Goal: Find contact information: Find contact information

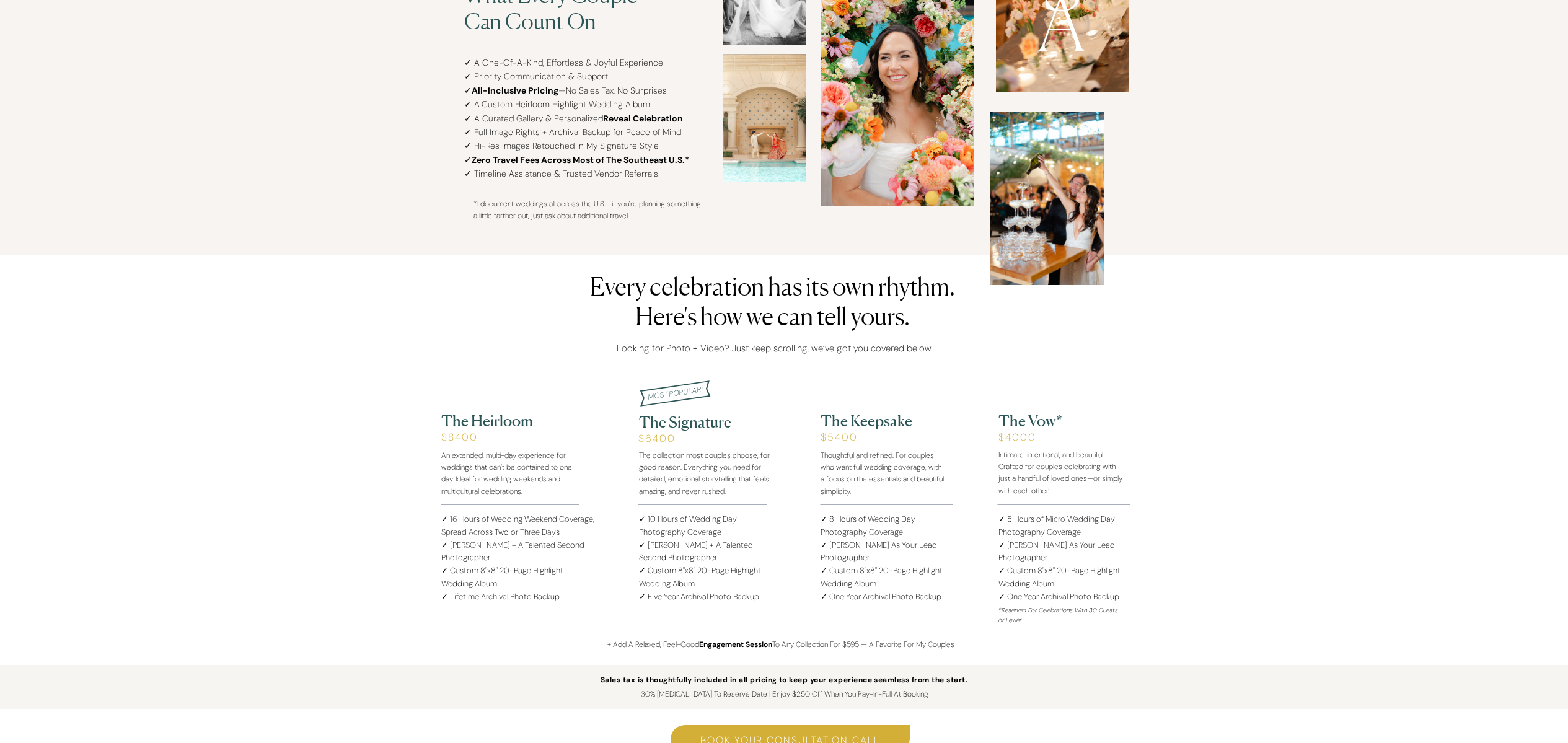
scroll to position [1273, 0]
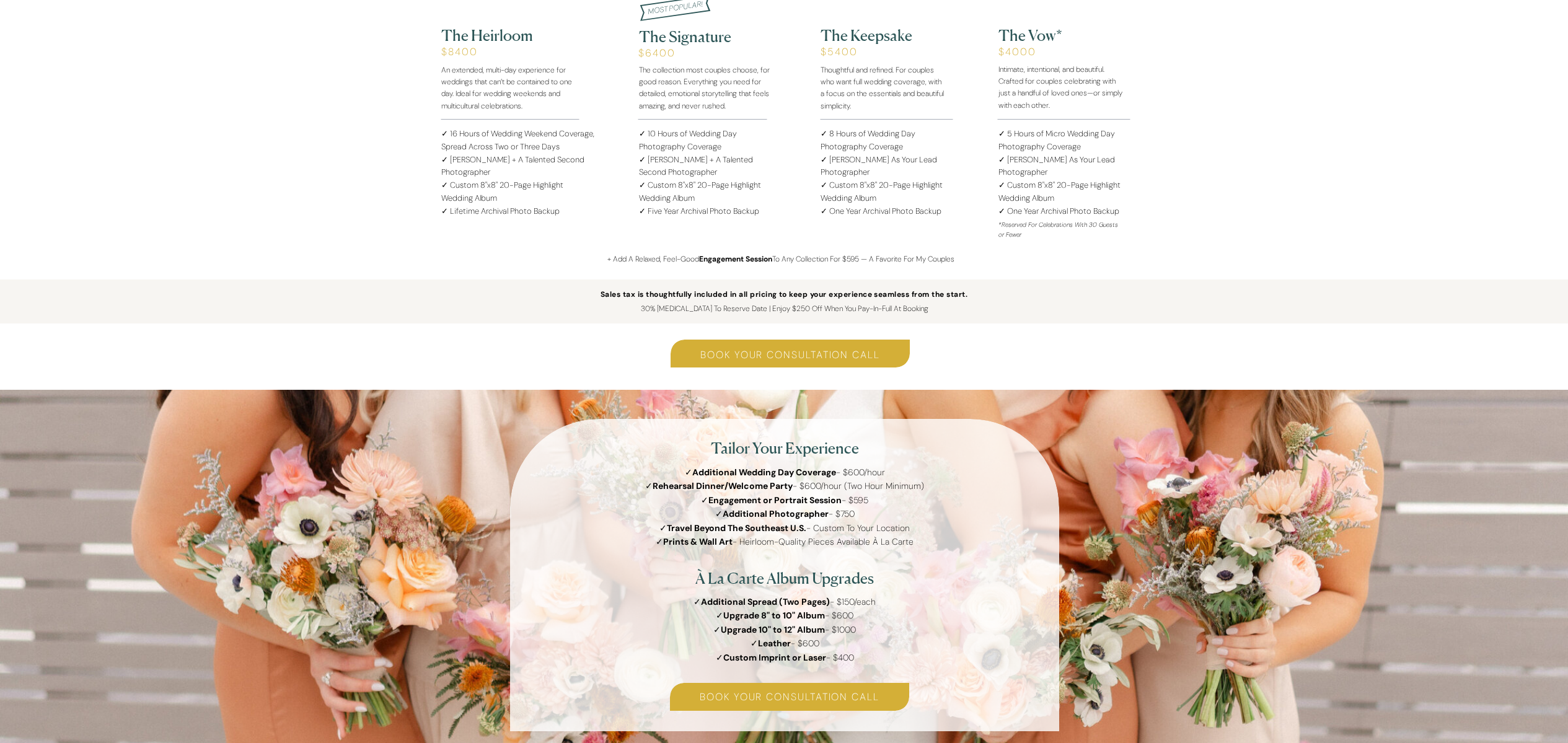
scroll to position [1655, 0]
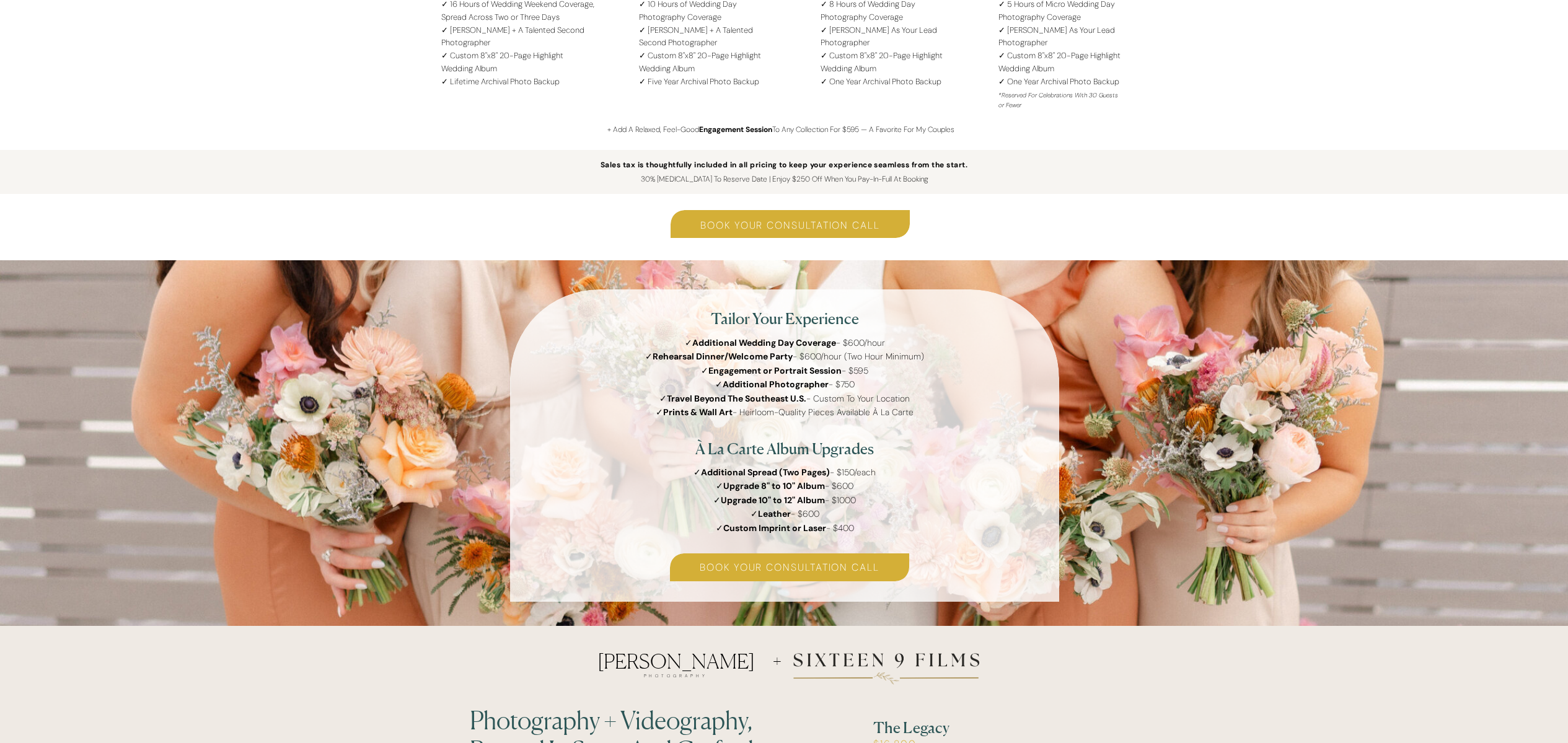
click at [1426, 101] on div "contact INFO Portfolio about HOME Pricing Guide 2025-2026 What You’re Really In…" at bounding box center [784, 740] width 1568 height 4789
click at [1424, 103] on div "contact INFO Portfolio about HOME Pricing Guide 2025-2026 What You’re Really In…" at bounding box center [784, 740] width 1568 height 4789
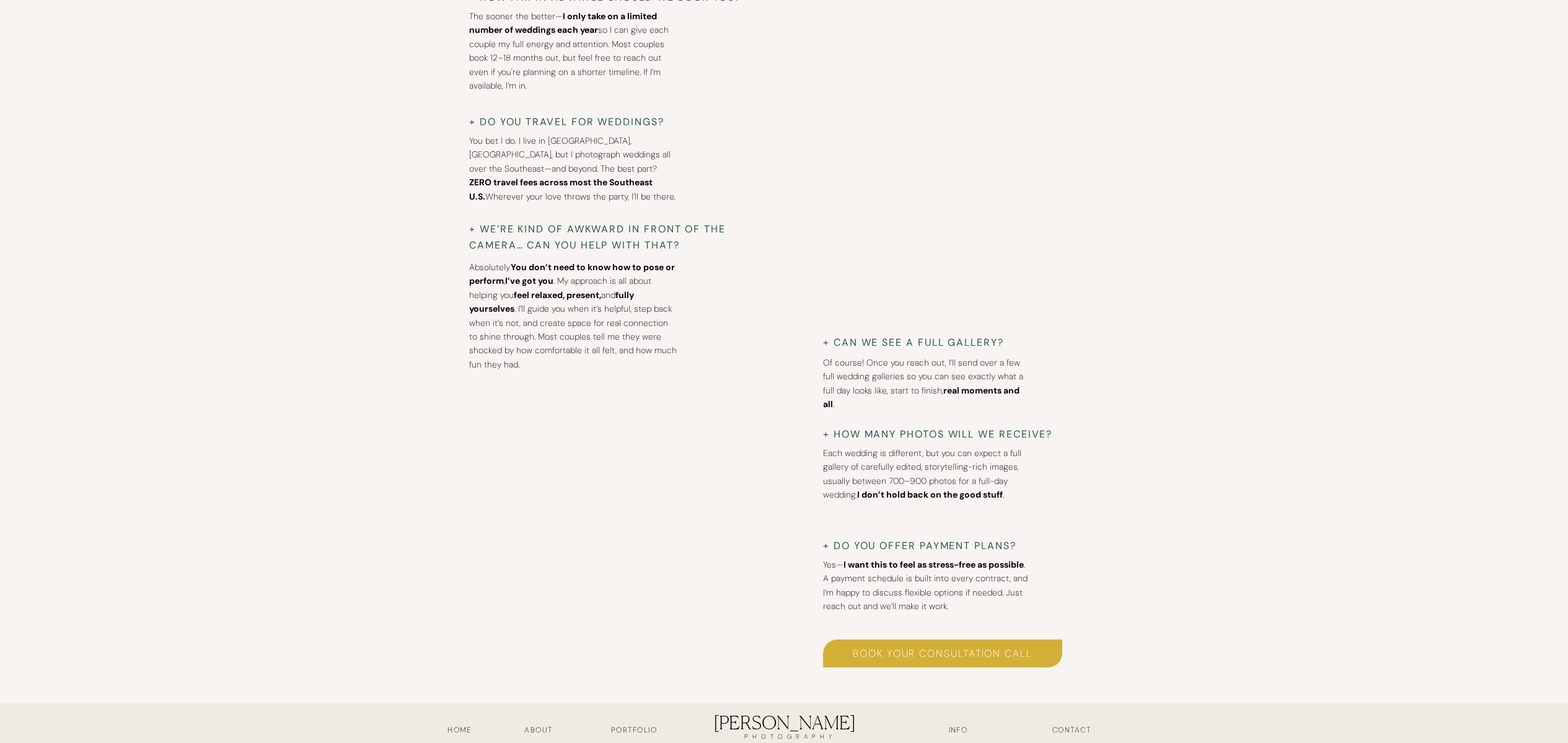
scroll to position [4046, 0]
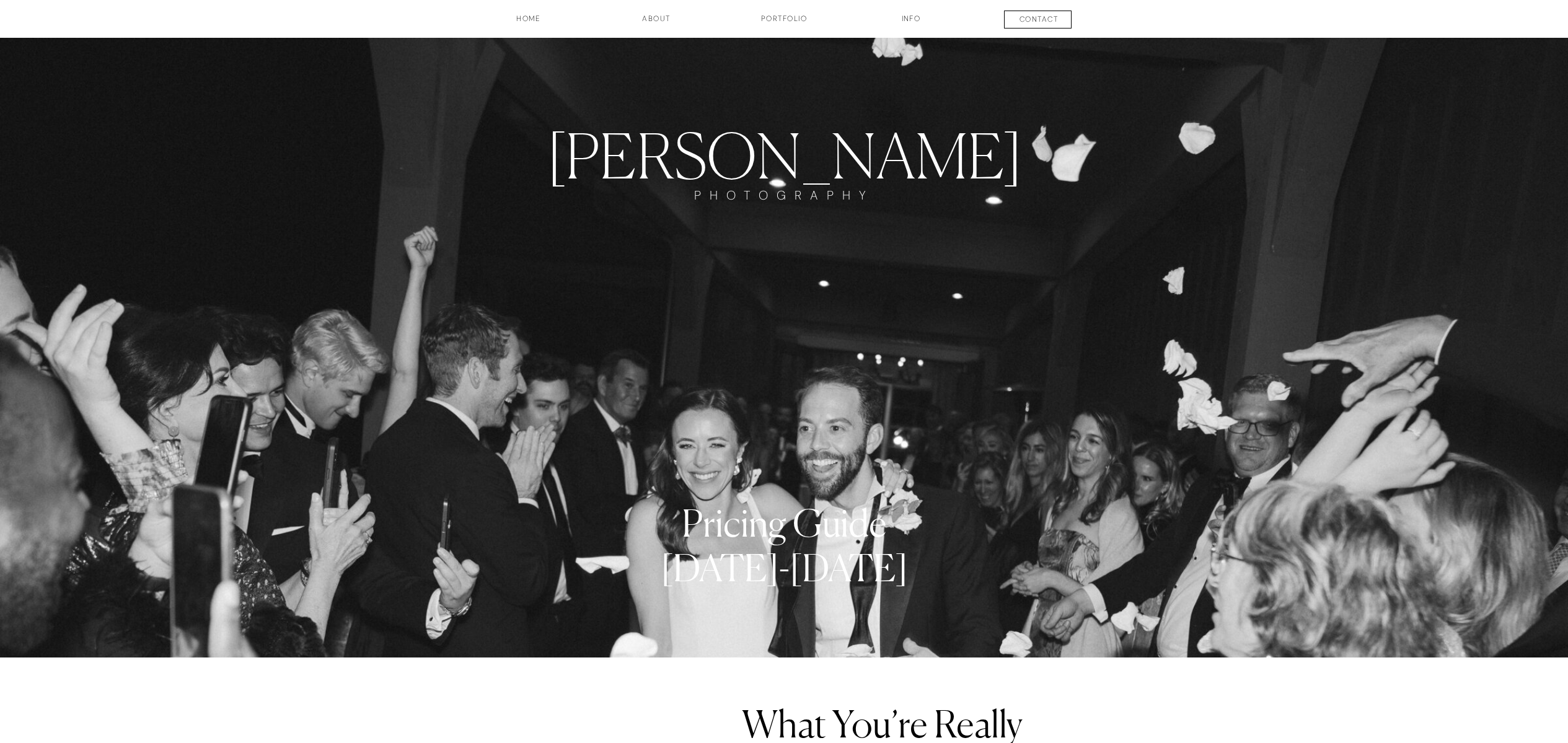
scroll to position [4046, 0]
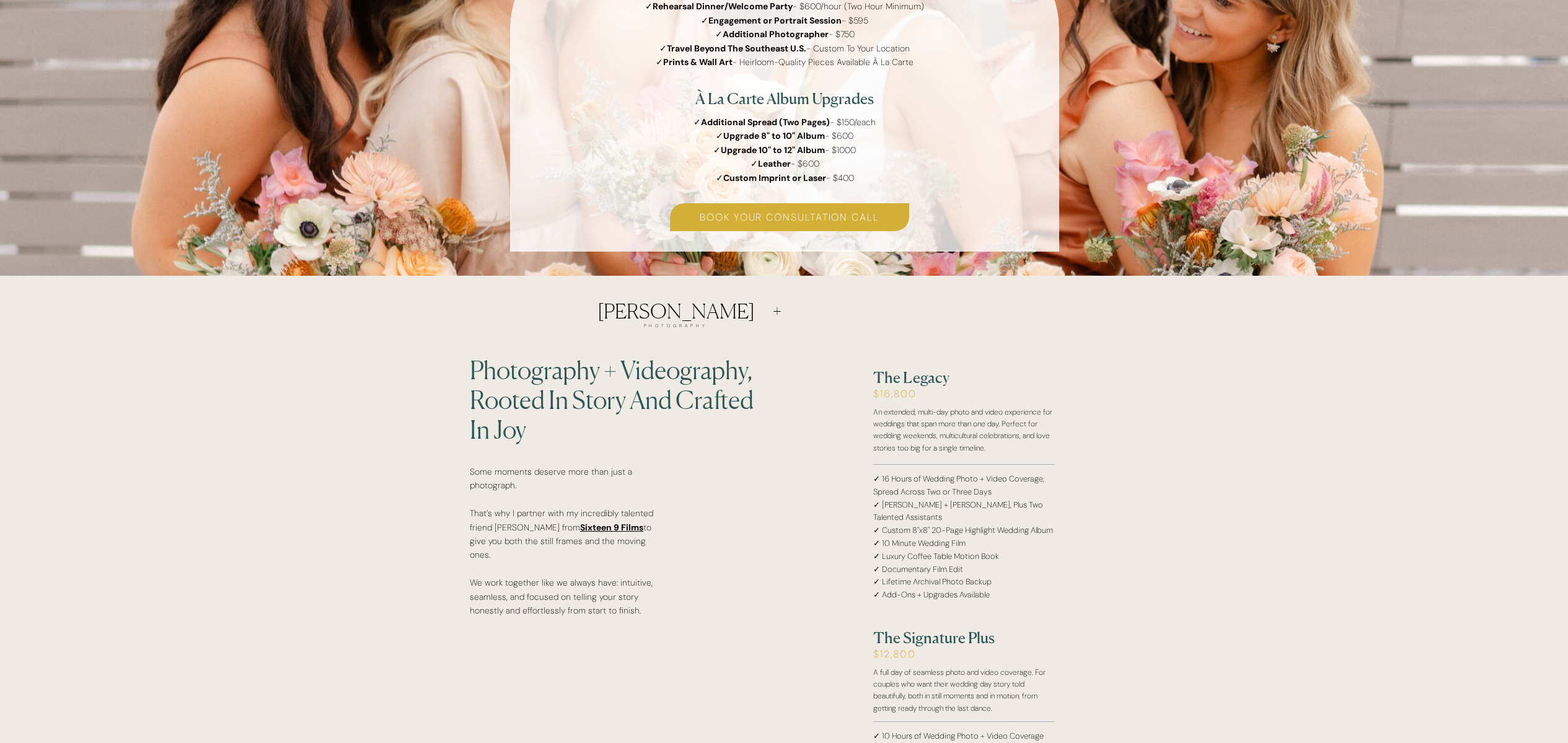
scroll to position [4046, 0]
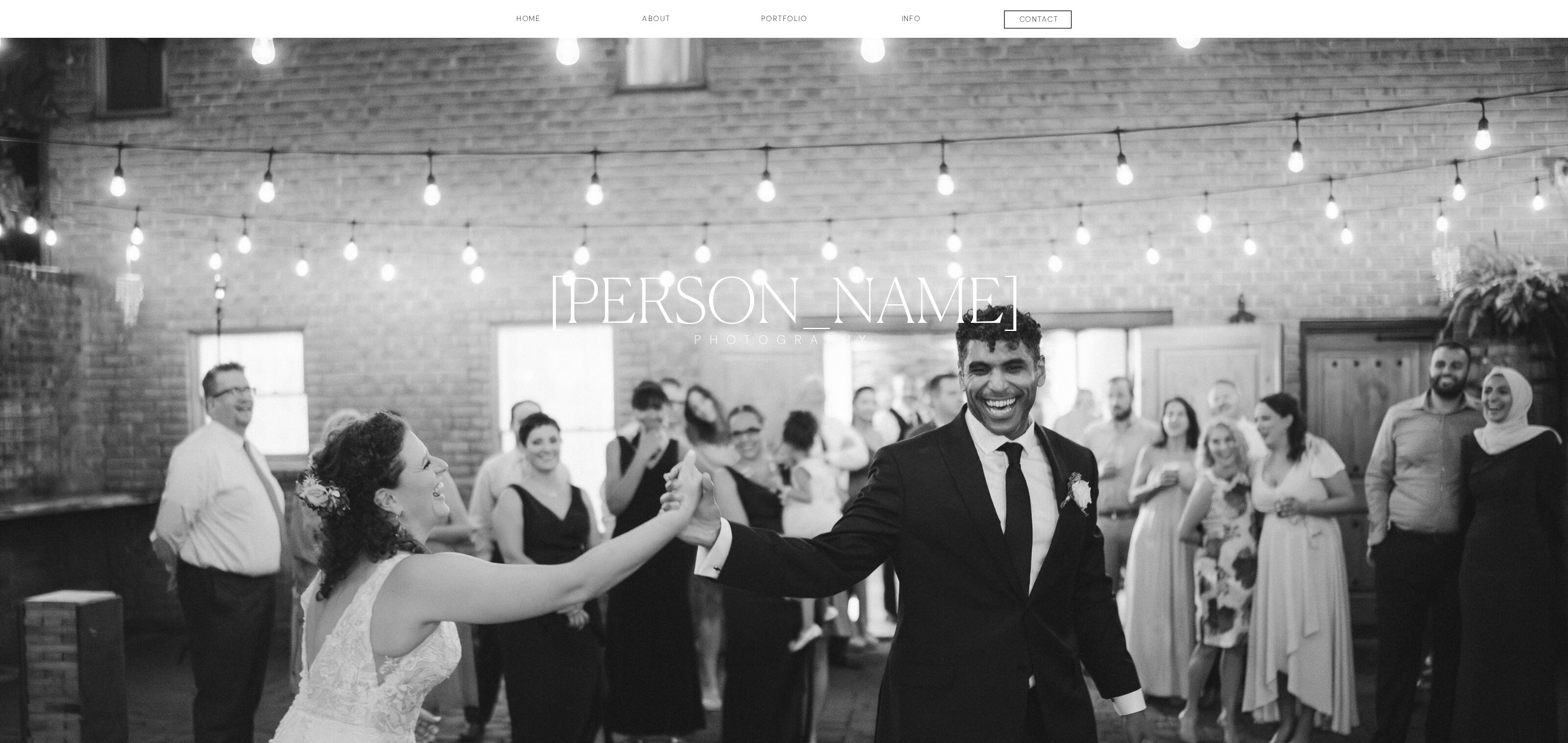
click at [913, 21] on h3 "INFO" at bounding box center [911, 23] width 62 height 21
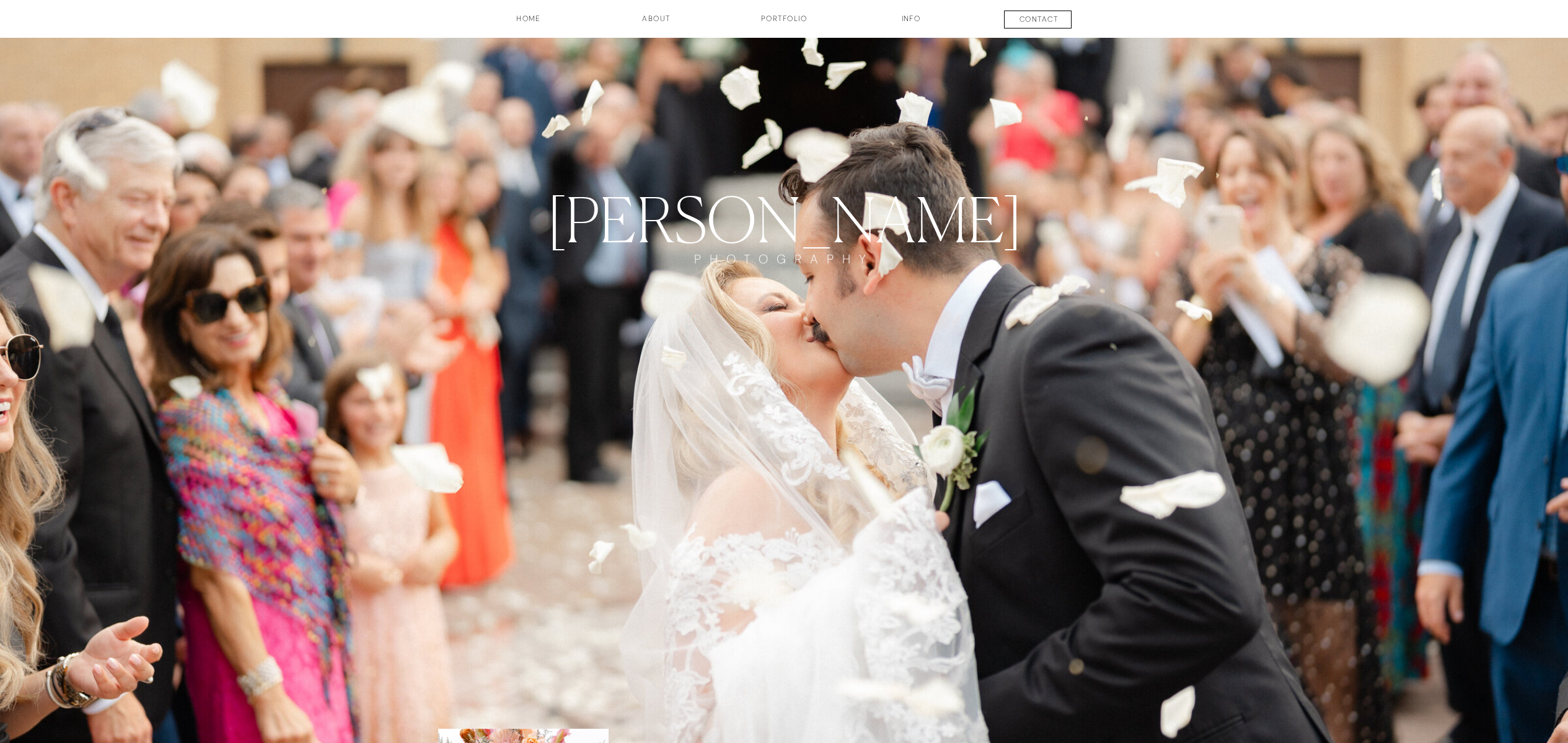
click at [1037, 14] on h3 "contact" at bounding box center [1039, 21] width 92 height 15
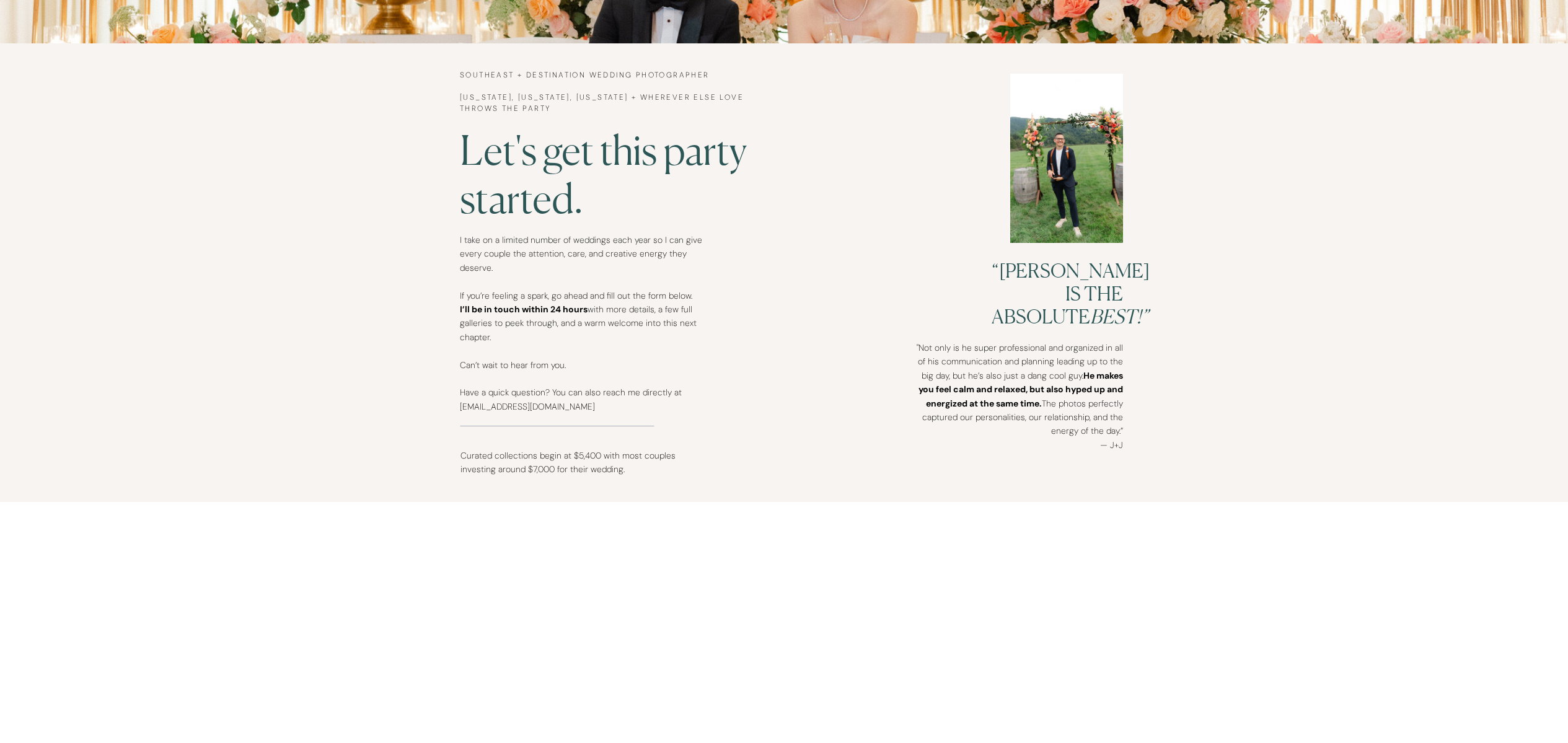
scroll to position [632, 0]
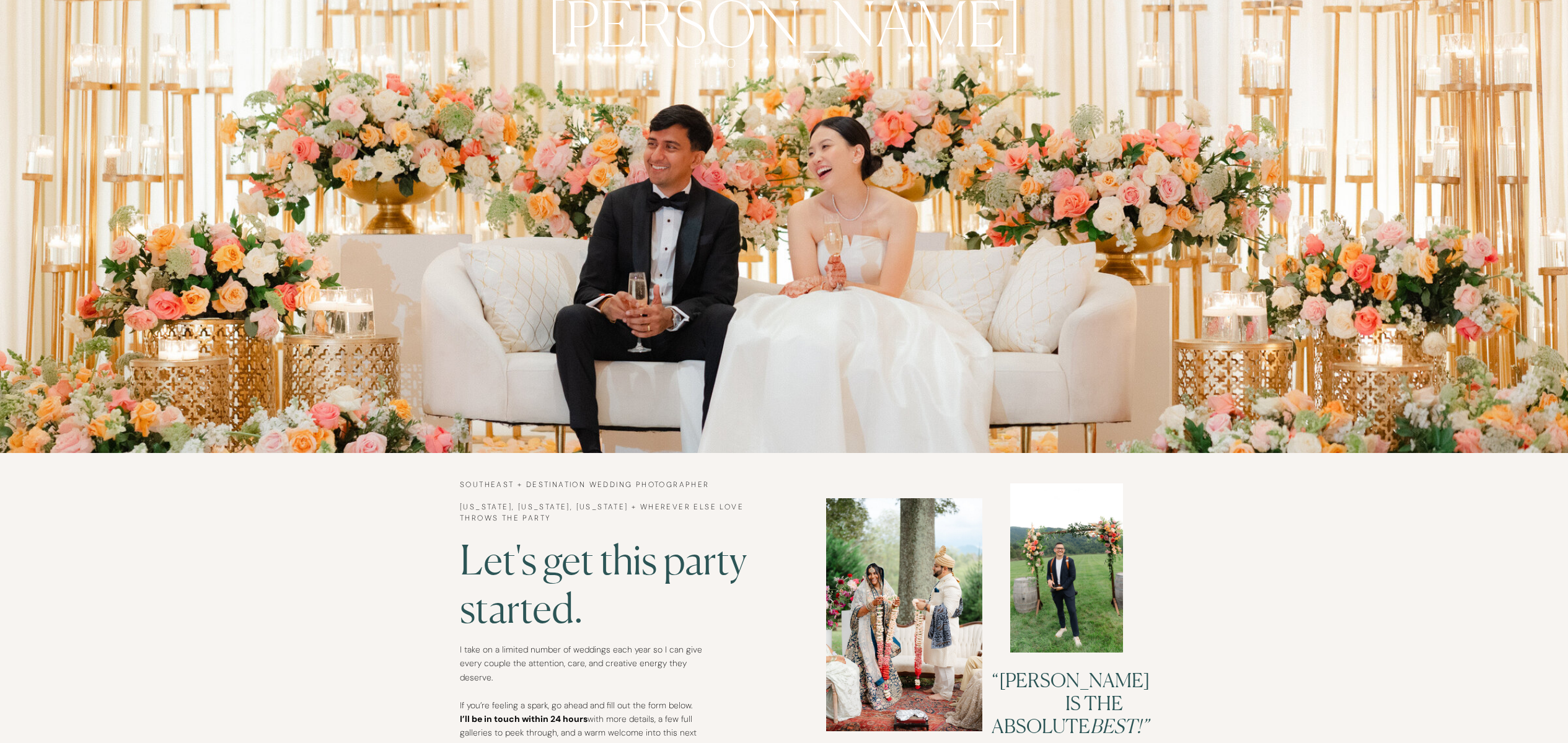
scroll to position [203, 0]
